Goal: Download file/media

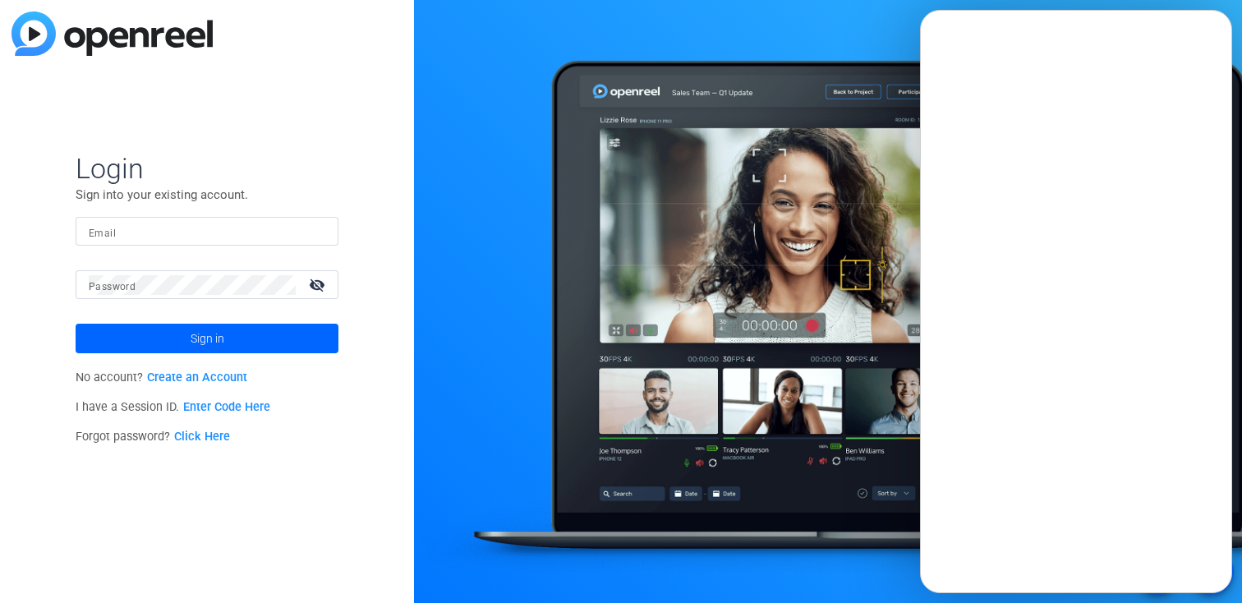
click at [260, 223] on input "Email" at bounding box center [207, 232] width 237 height 20
type input "[EMAIL_ADDRESS][DOMAIN_NAME]"
click at [207, 336] on span "Sign in" at bounding box center [208, 338] width 34 height 41
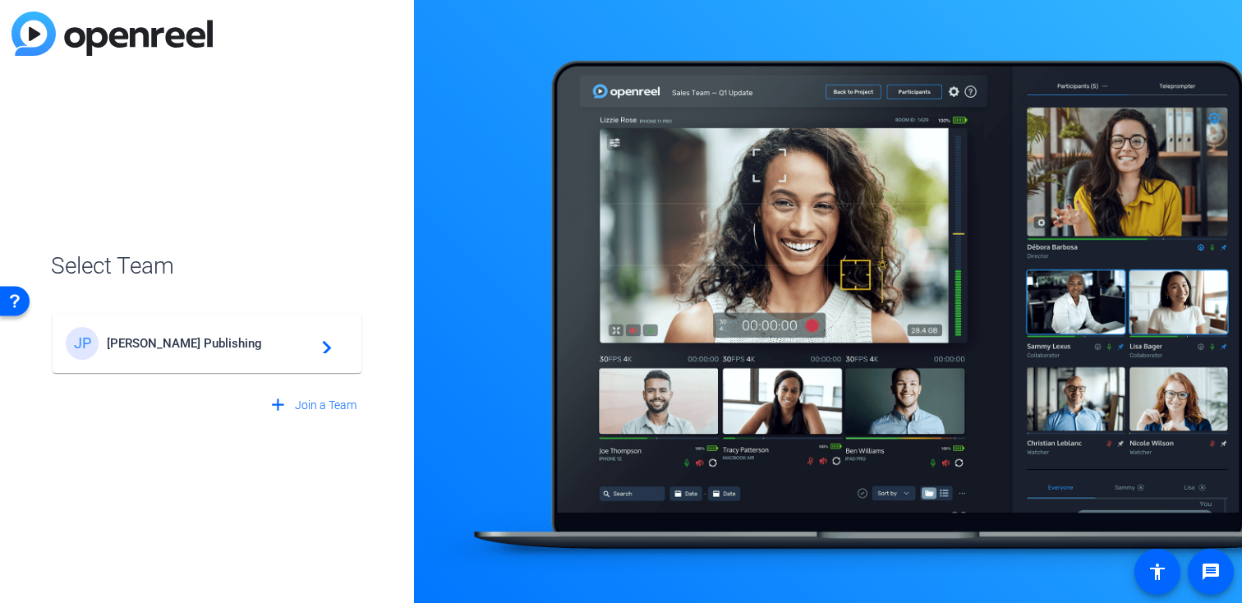
click at [140, 354] on div "[PERSON_NAME] Publishing navigate_next" at bounding box center [207, 343] width 283 height 33
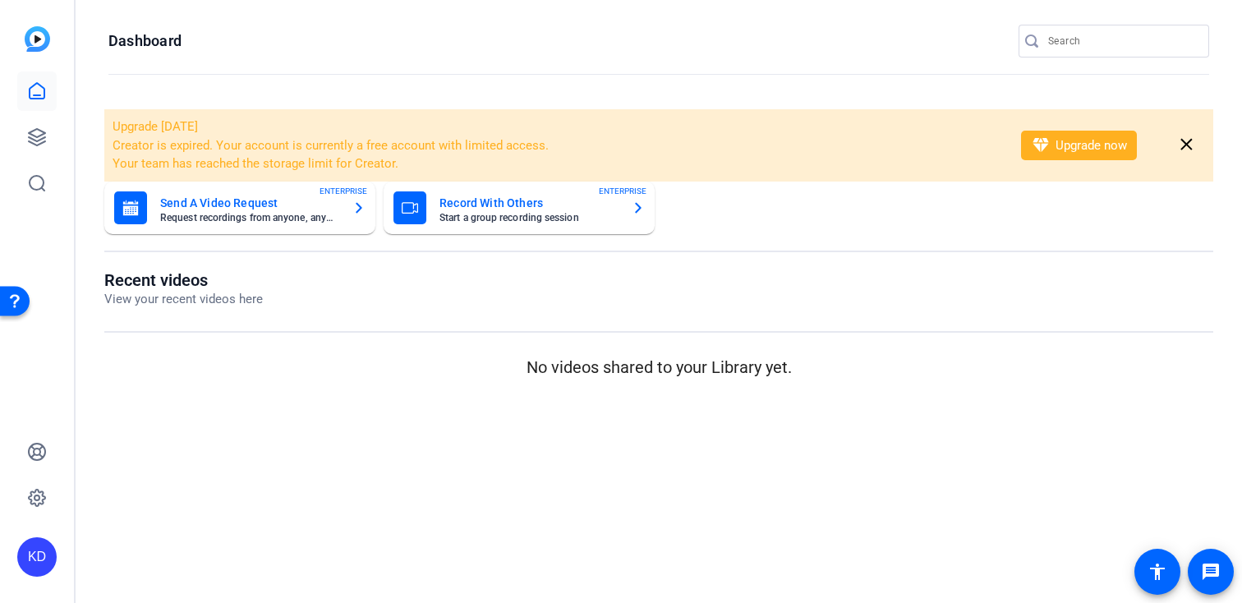
click at [1106, 53] on div at bounding box center [1122, 41] width 148 height 33
click at [1106, 43] on input "Search" at bounding box center [1122, 41] width 148 height 20
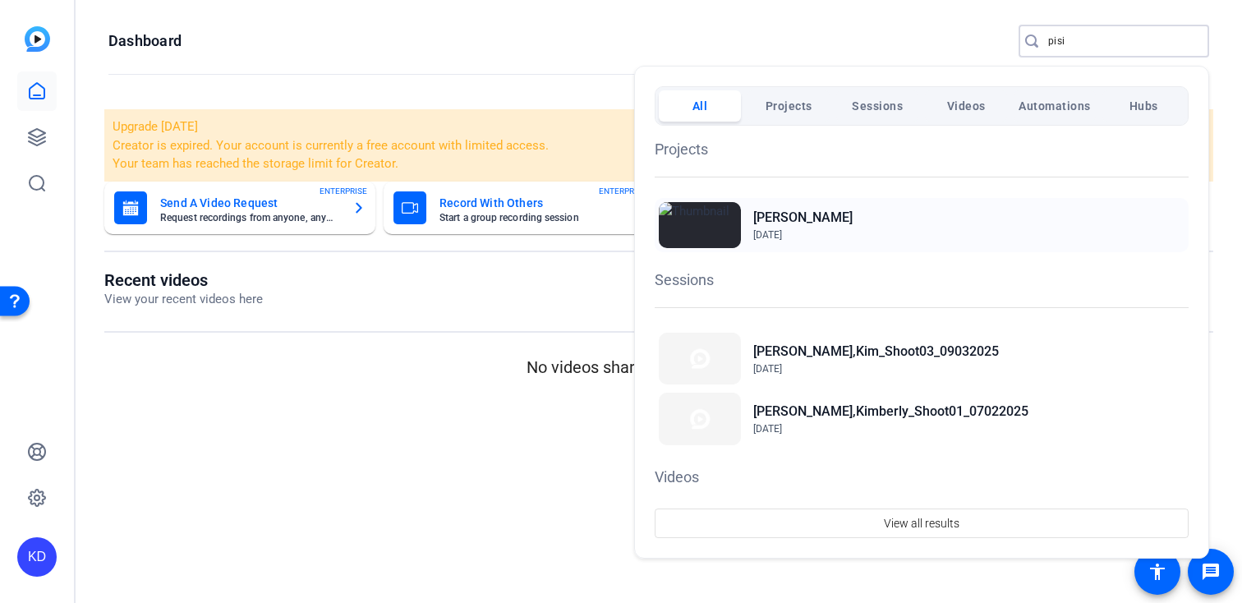
type input "pisi"
click at [795, 226] on h2 "[PERSON_NAME]" at bounding box center [802, 218] width 99 height 20
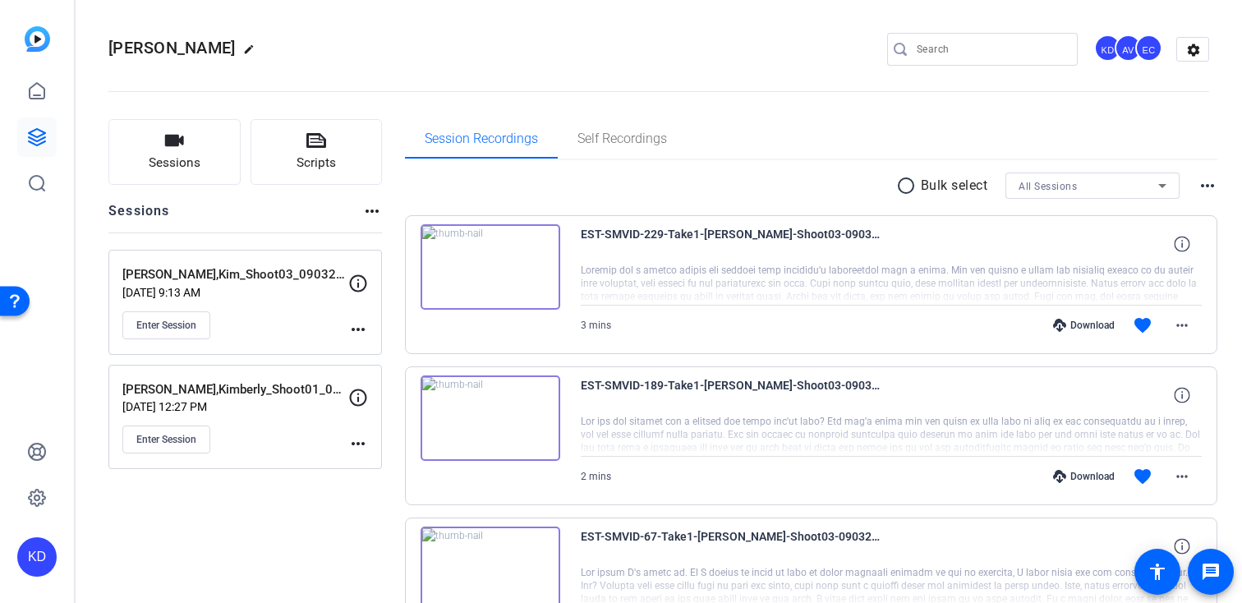
click at [229, 416] on div "Pisinski,Kimberly_Shoot01_07022025 Jul 02, 2025 @ 12:27 PM Enter Session" at bounding box center [235, 417] width 226 height 74
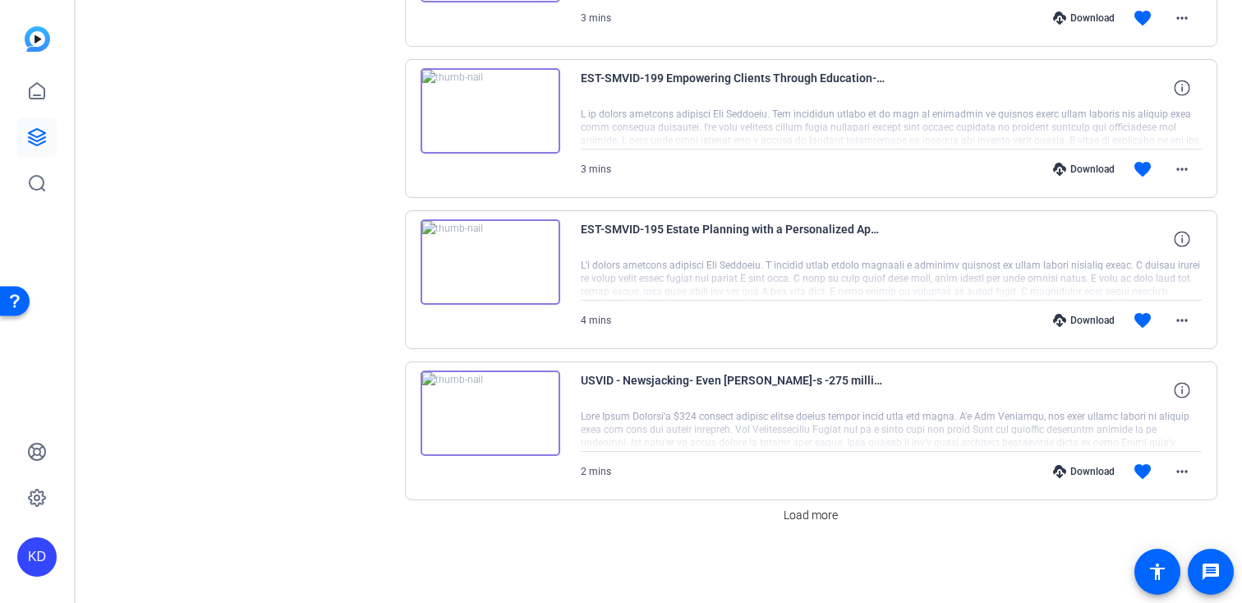
scroll to position [1207, 0]
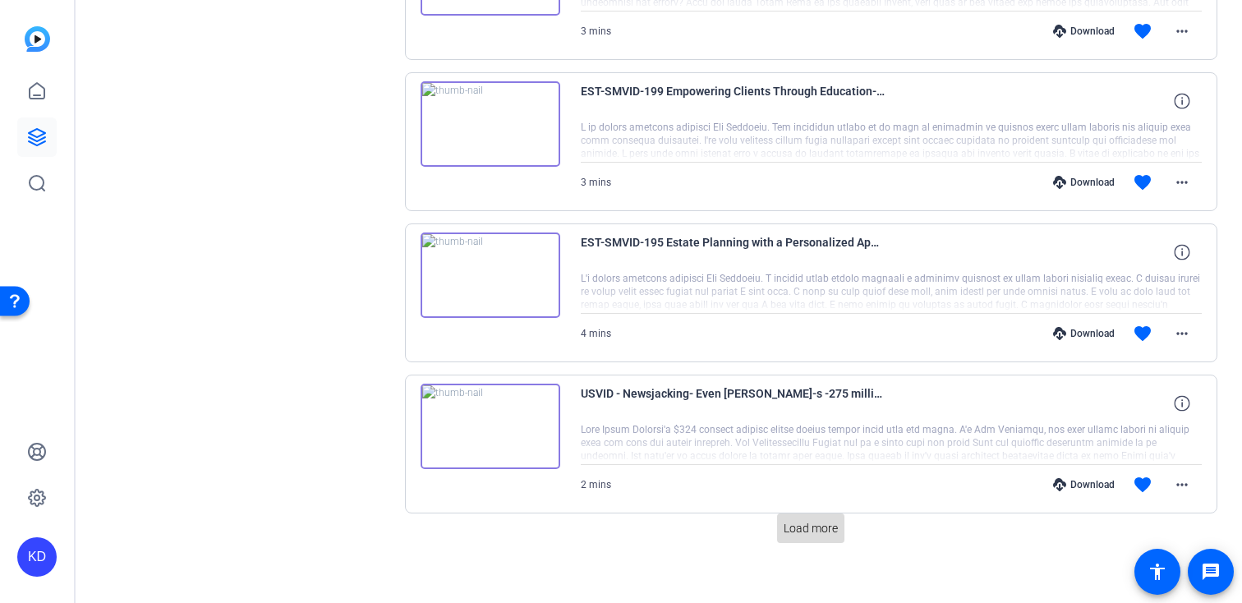
click at [820, 526] on span "Load more" at bounding box center [811, 528] width 54 height 17
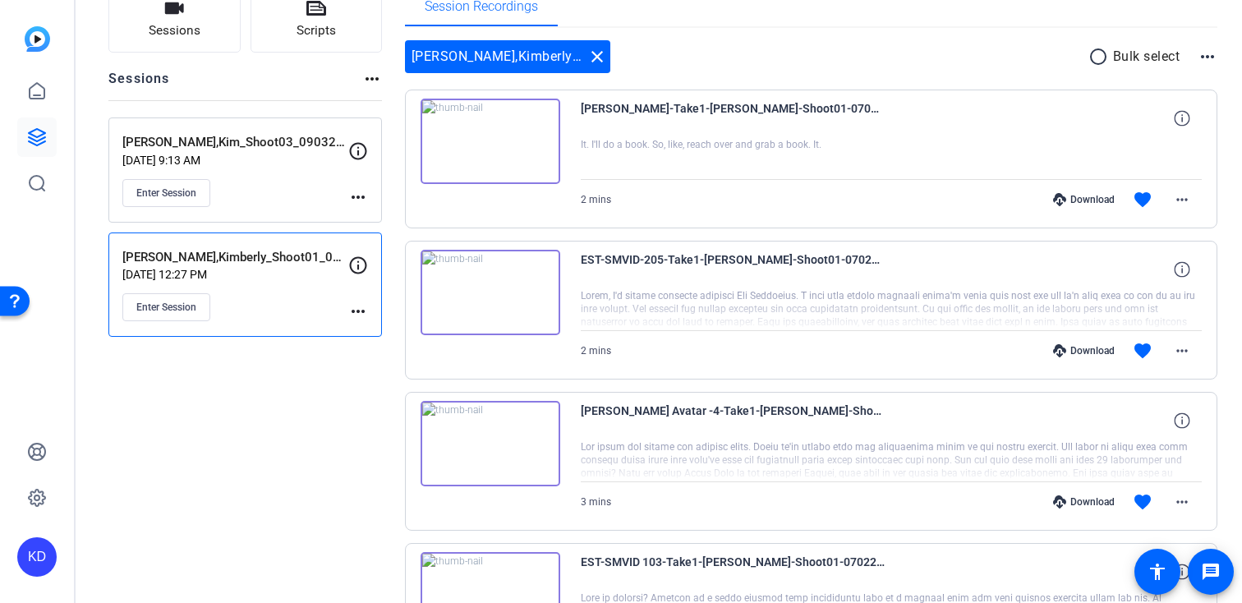
scroll to position [180, 0]
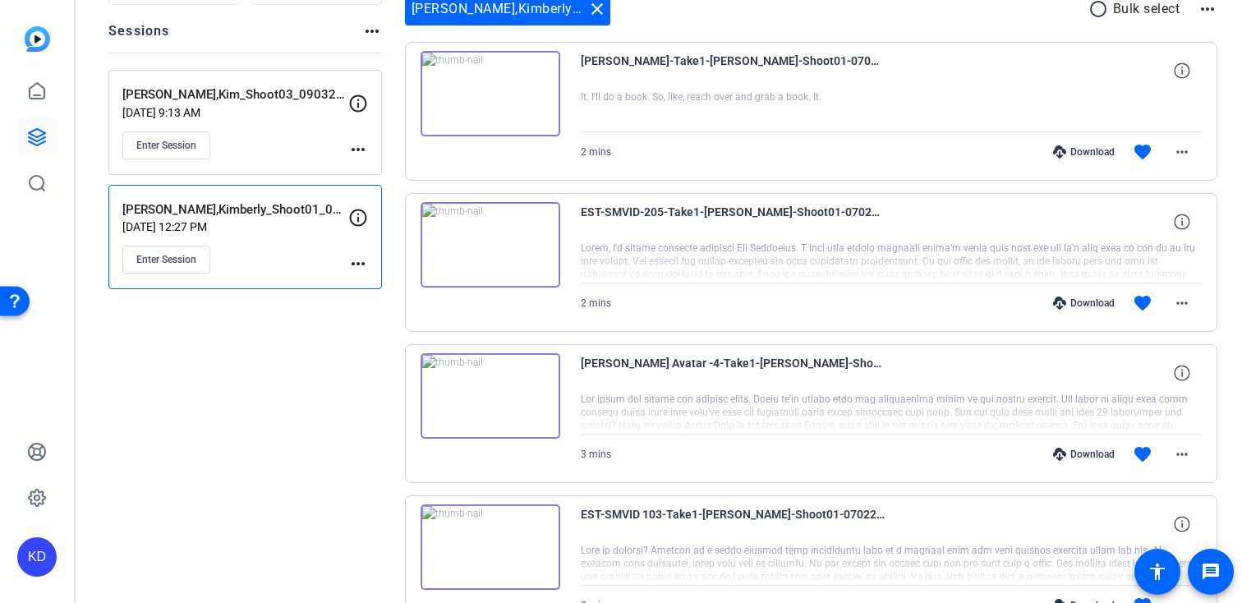
click at [1083, 153] on div "Download" at bounding box center [1084, 151] width 78 height 13
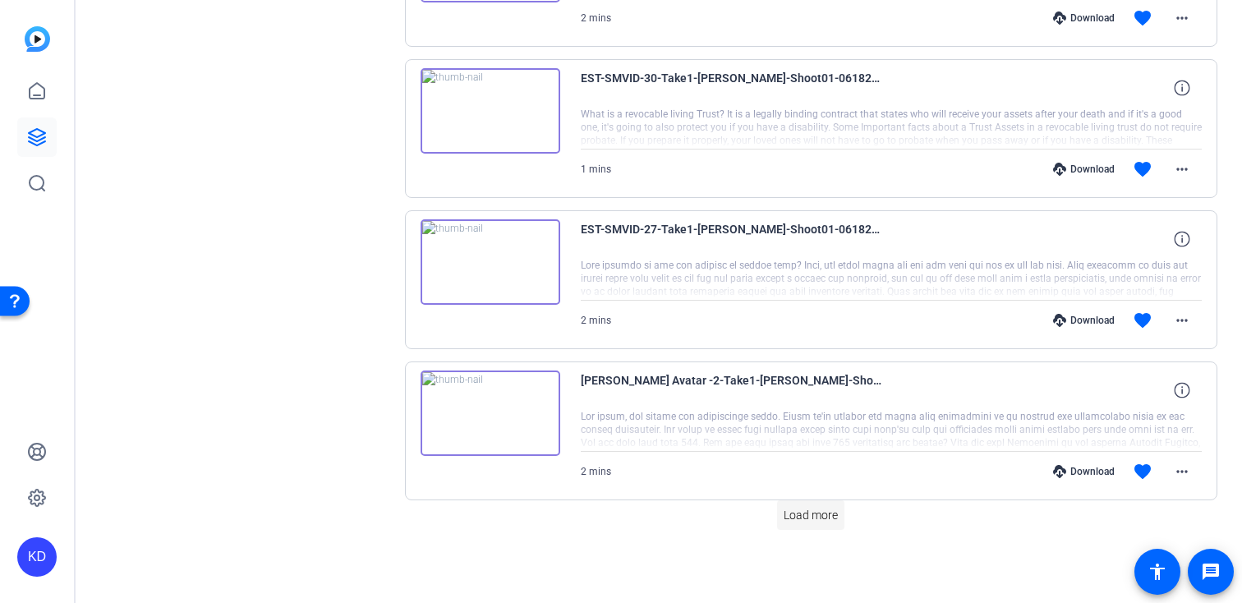
click at [789, 515] on span "Load more" at bounding box center [811, 515] width 54 height 17
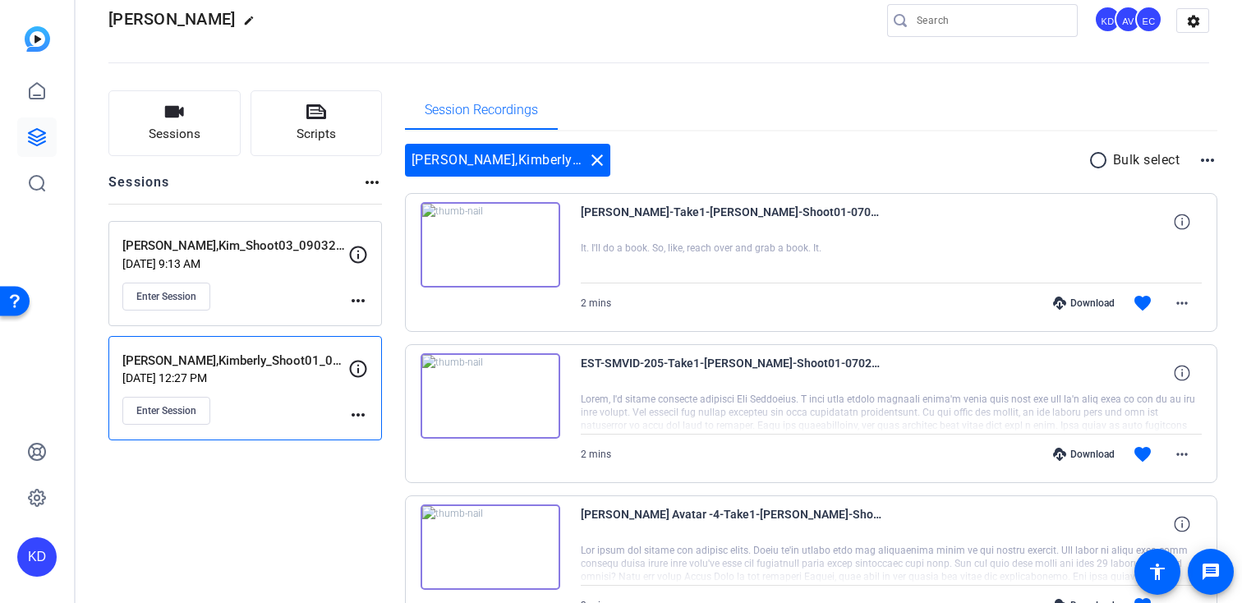
scroll to position [0, 0]
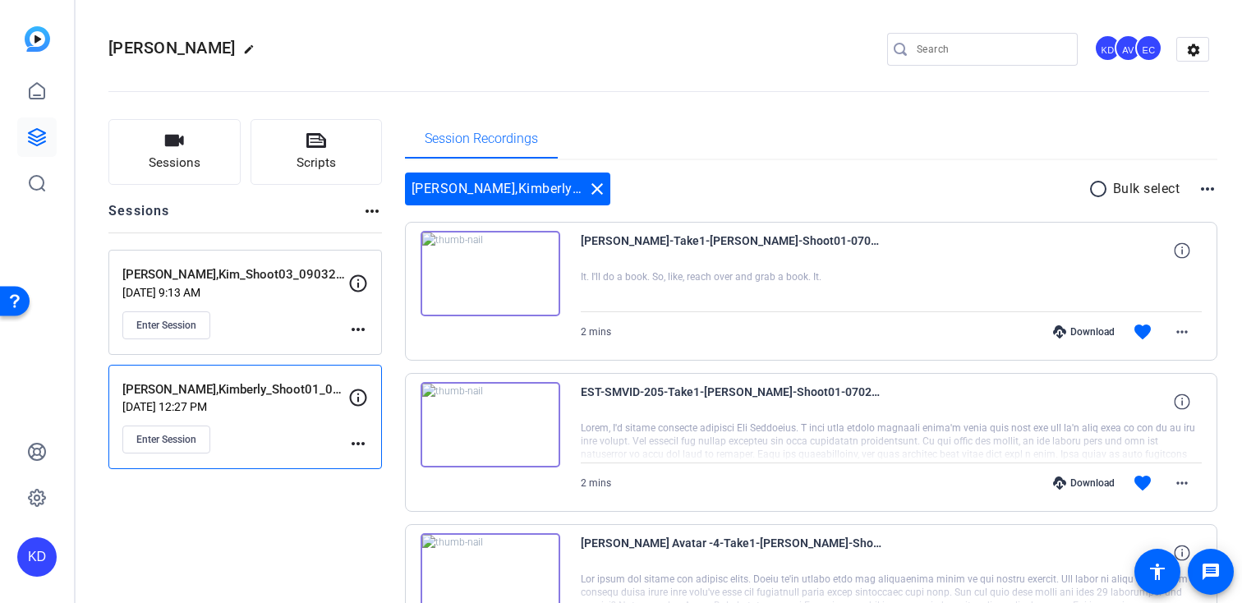
click at [300, 303] on div "Pisinski,Kim_Shoot03_09032025 Sep 03, 2025 @ 9:13 AM Enter Session" at bounding box center [235, 302] width 226 height 74
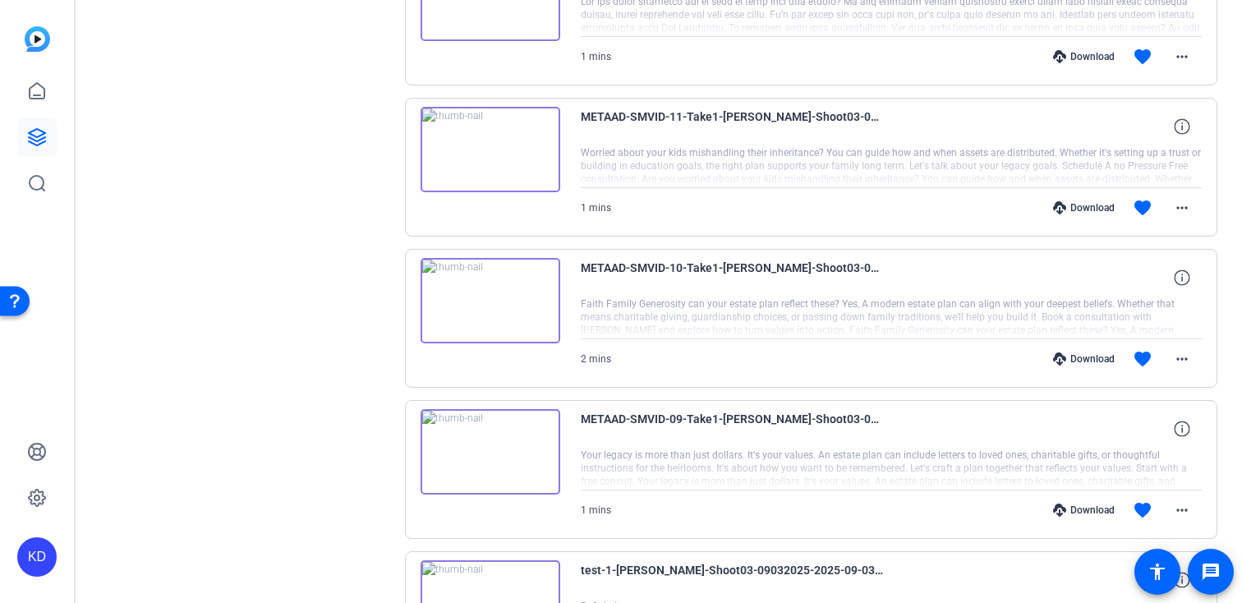
scroll to position [1191, 0]
